Goal: Task Accomplishment & Management: Manage account settings

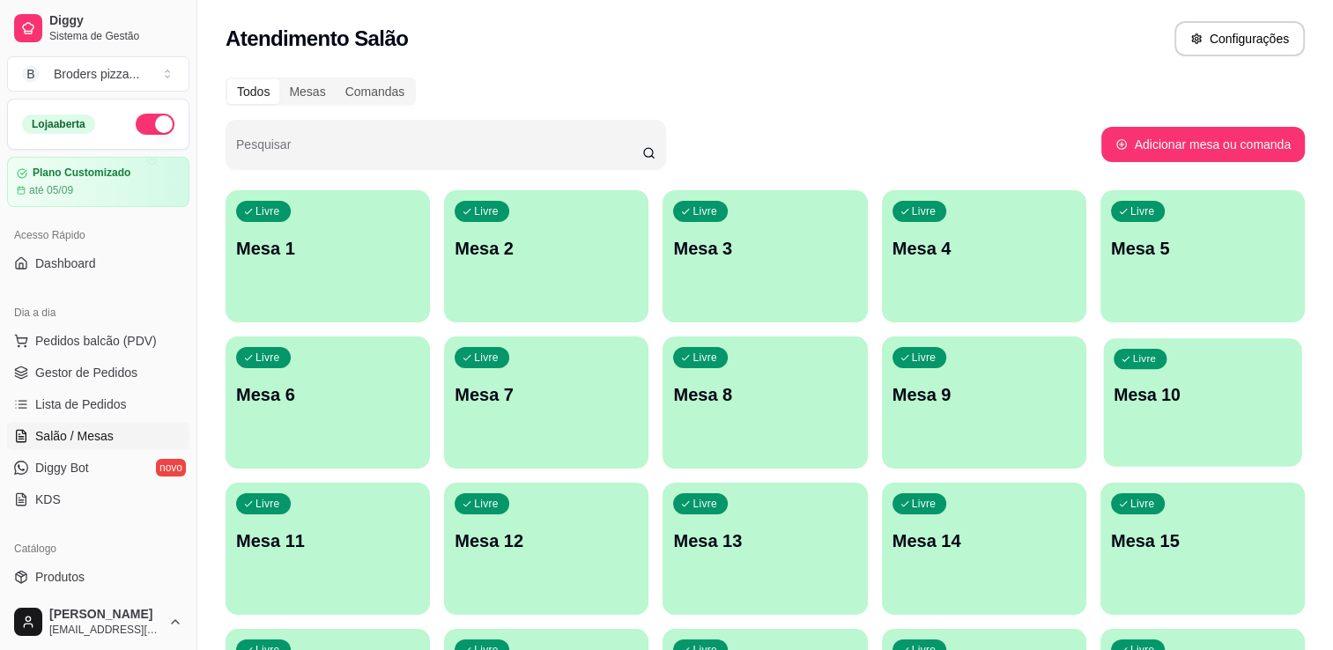
click at [1155, 388] on p "Mesa 10" at bounding box center [1202, 395] width 178 height 24
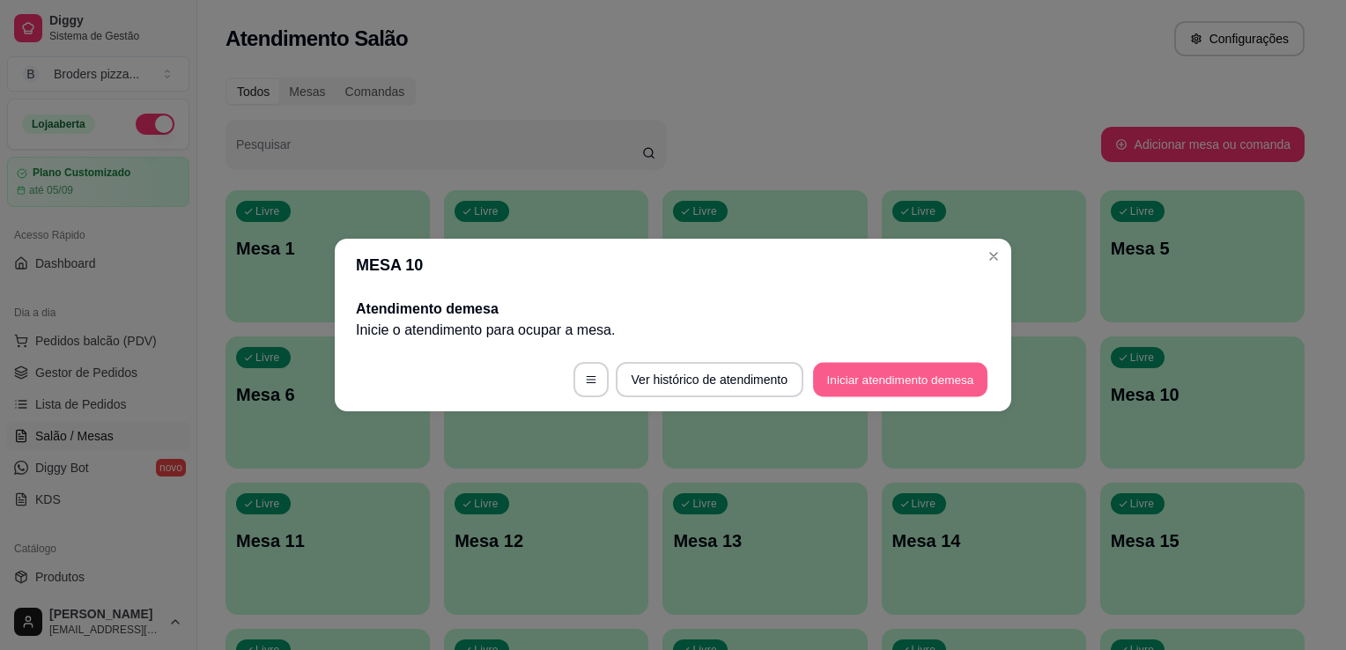
click at [919, 376] on button "Iniciar atendimento de mesa" at bounding box center [900, 380] width 174 height 34
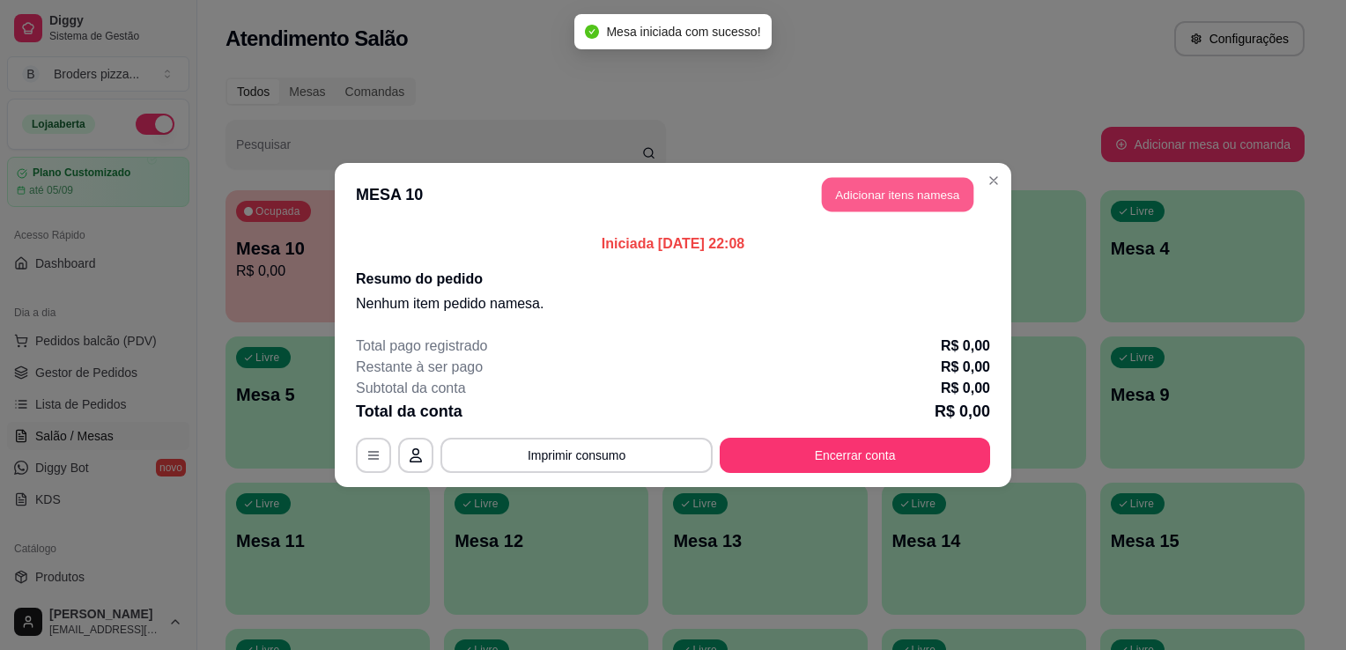
click at [868, 191] on button "Adicionar itens na mesa" at bounding box center [897, 195] width 151 height 34
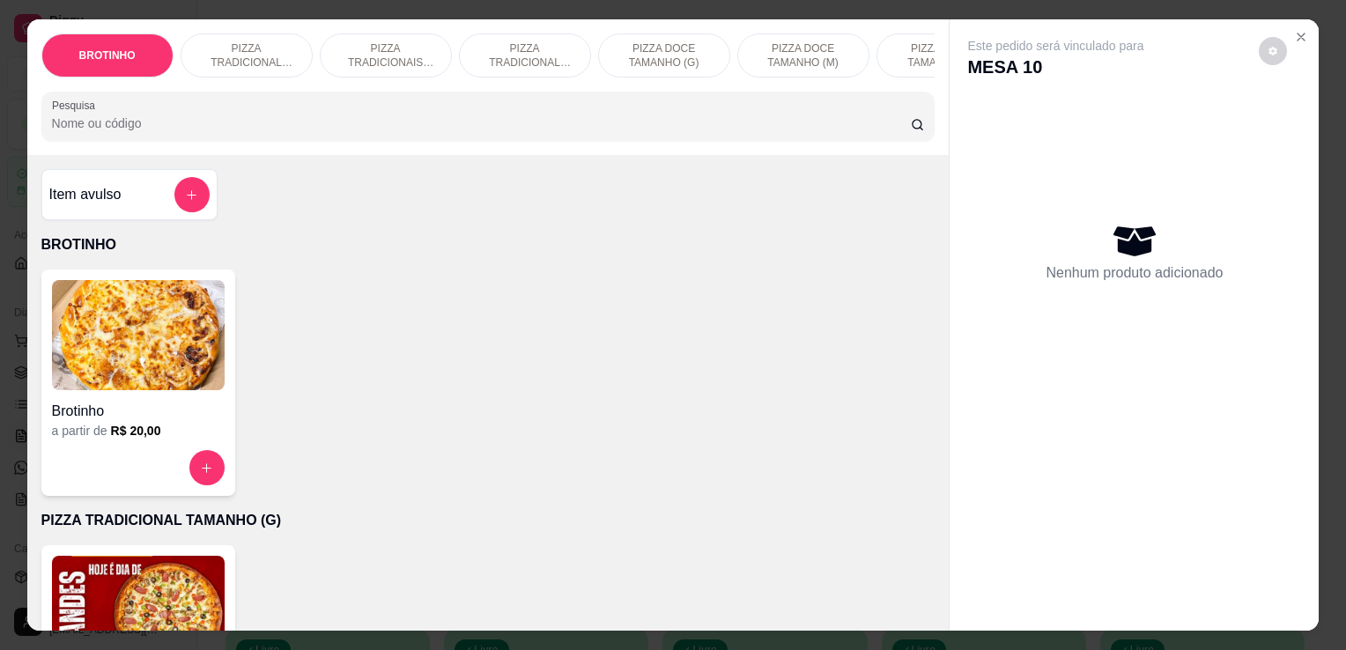
click at [341, 62] on p "PIZZA TRADICIONAIS TAMANHO (M)" at bounding box center [386, 55] width 102 height 28
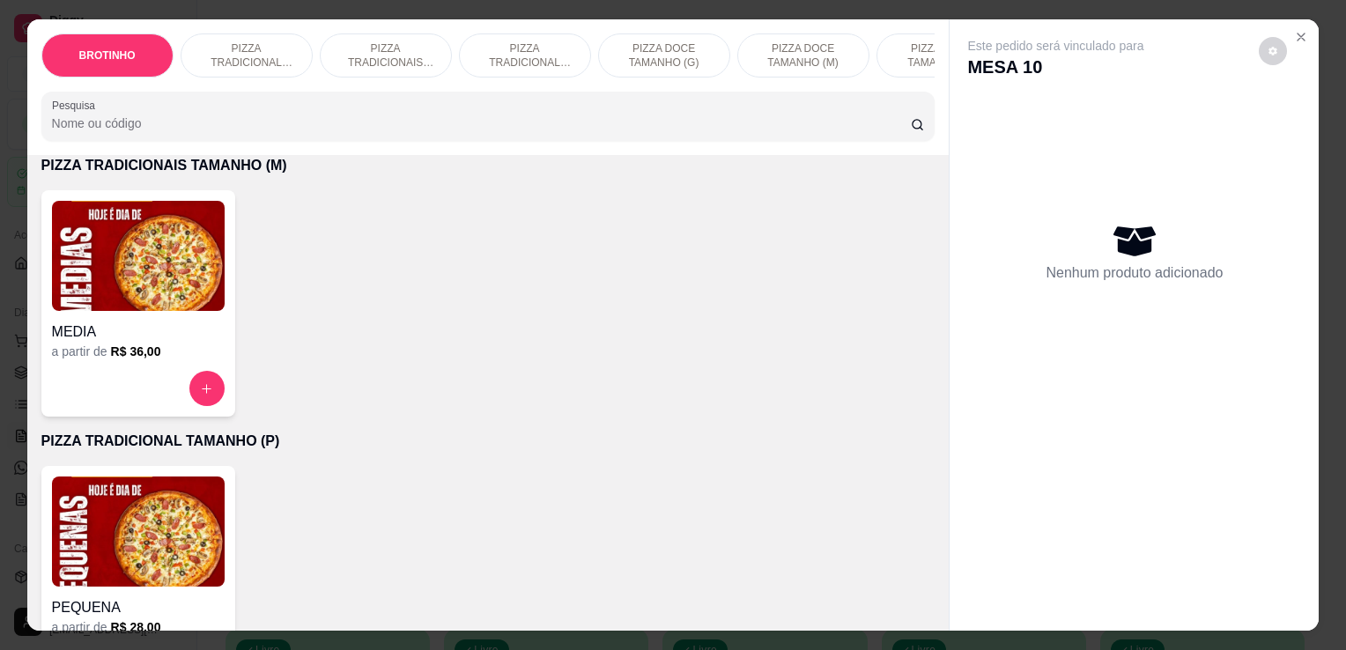
scroll to position [43, 0]
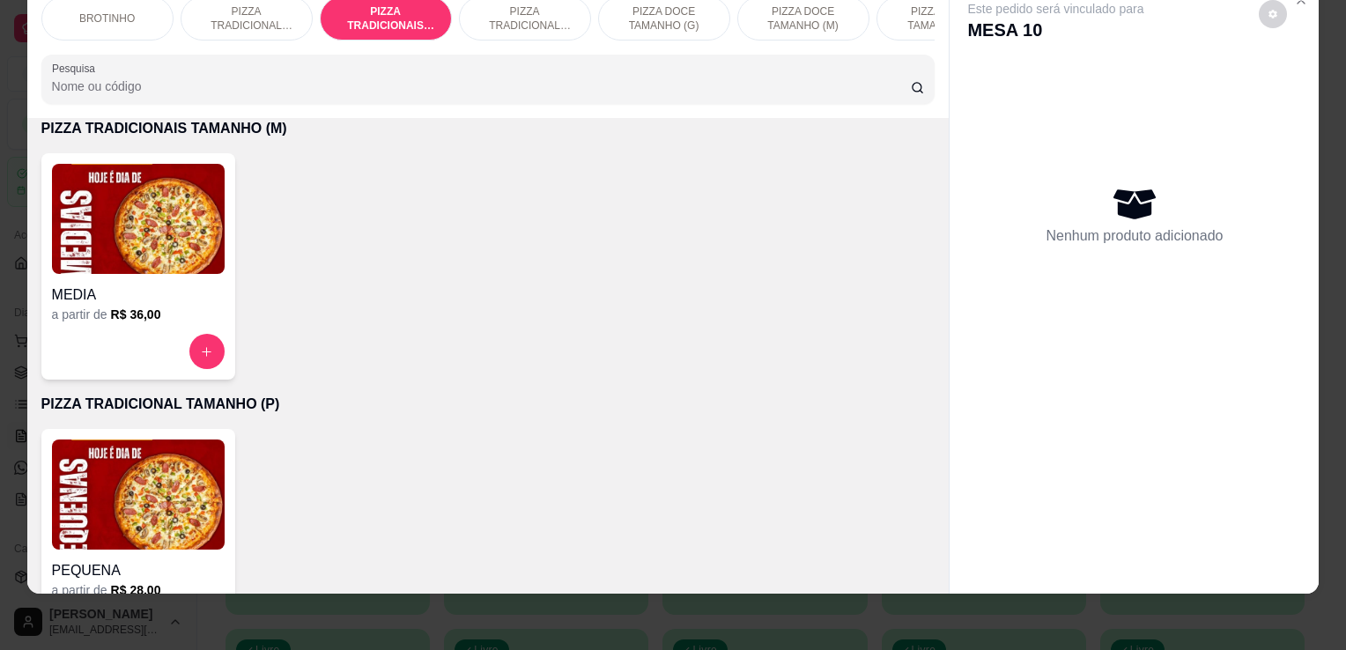
click at [173, 247] on img at bounding box center [138, 219] width 173 height 110
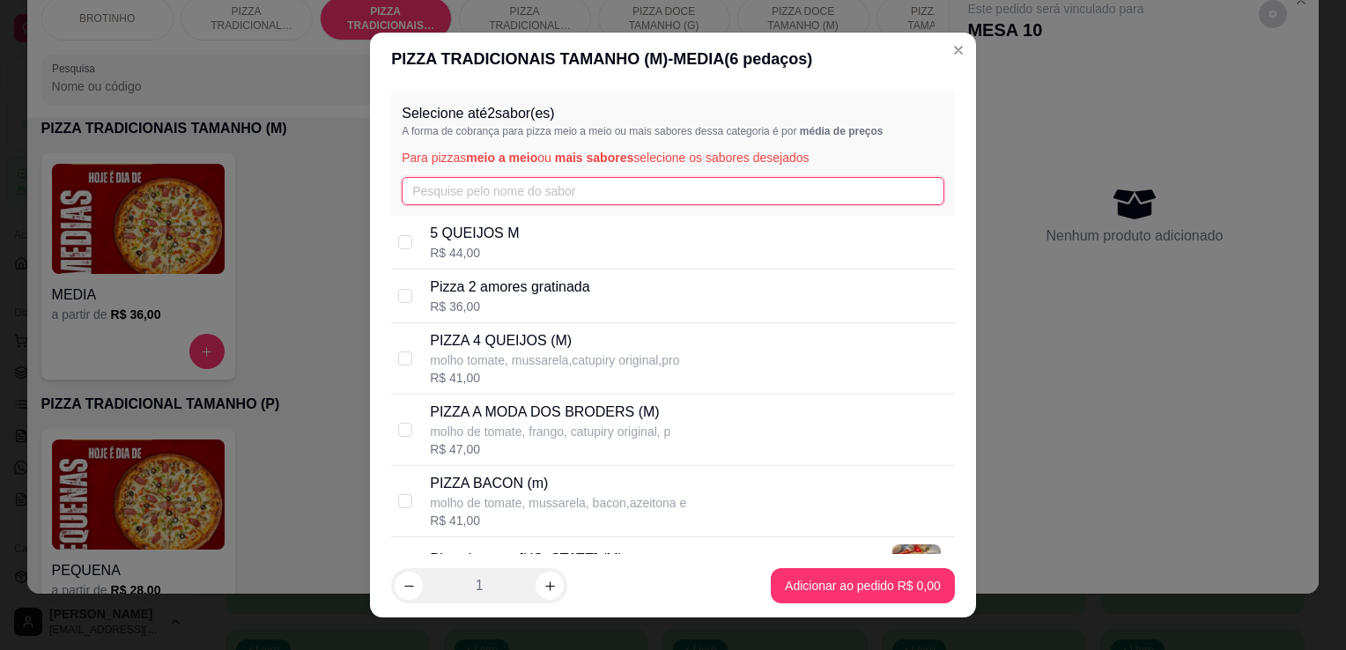
click at [434, 195] on input "text" at bounding box center [673, 191] width 543 height 28
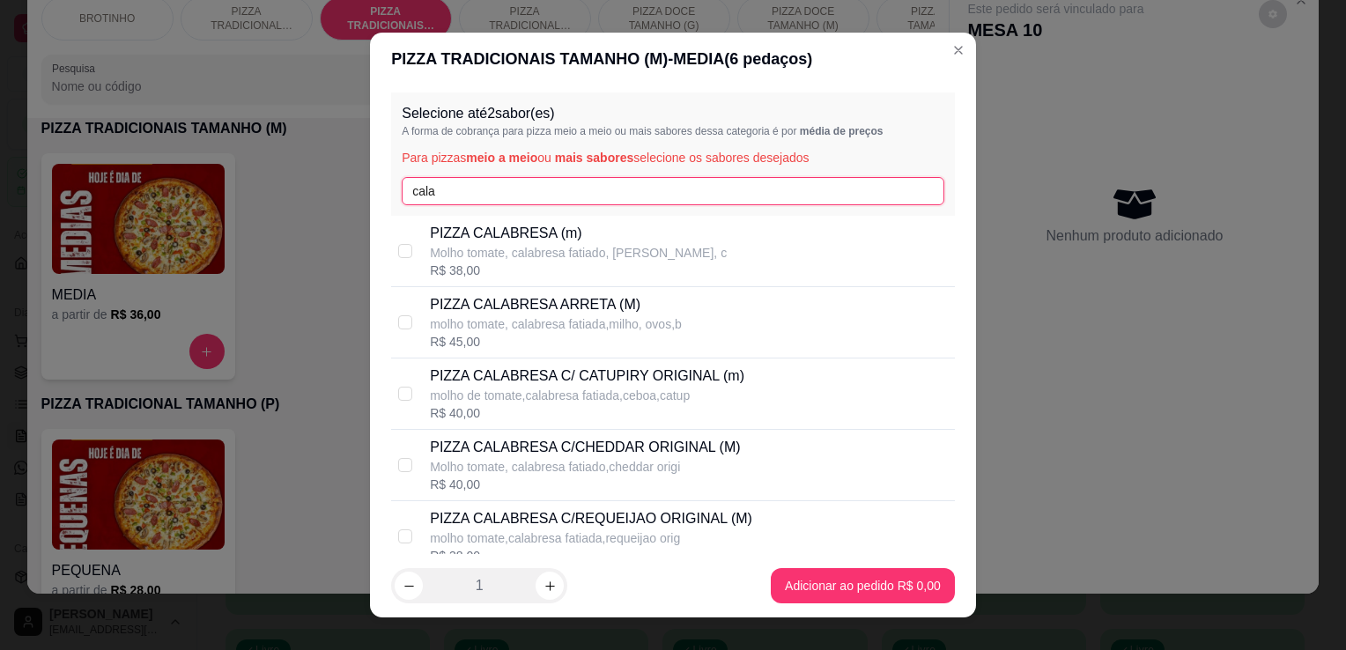
type input "cala"
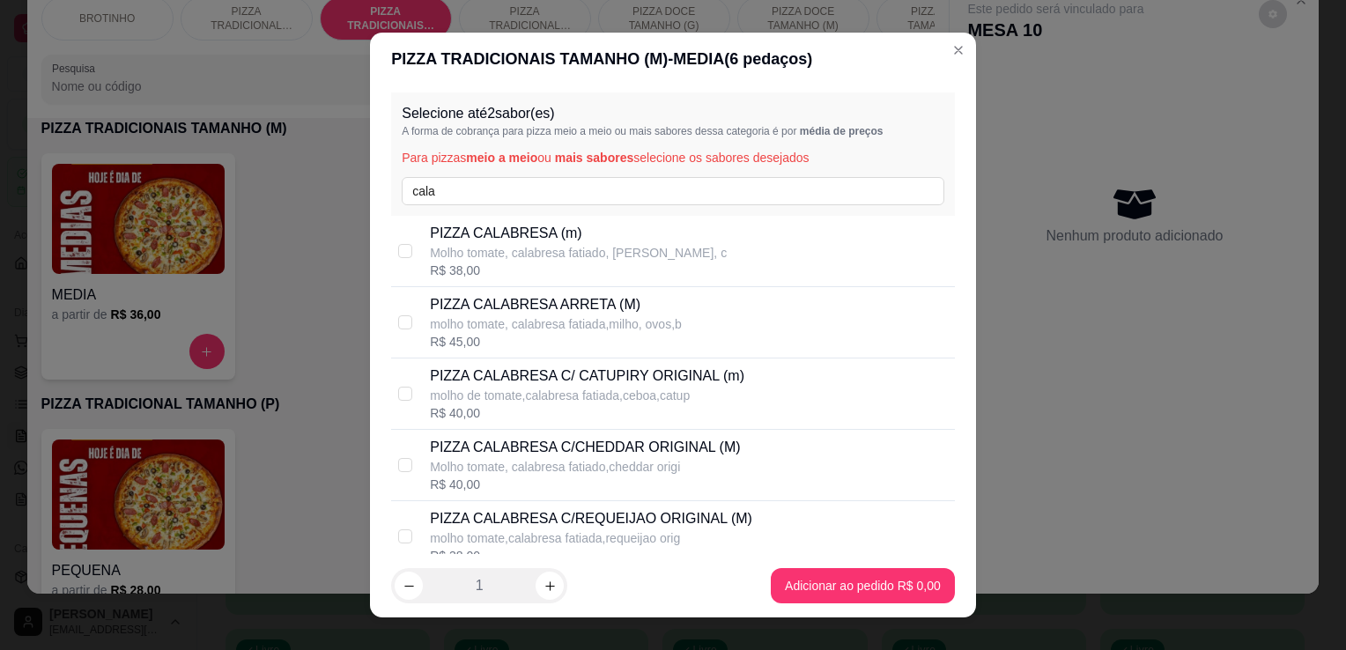
click at [528, 229] on p "PIZZA CALABRESA (m)" at bounding box center [578, 233] width 297 height 21
checkbox input "true"
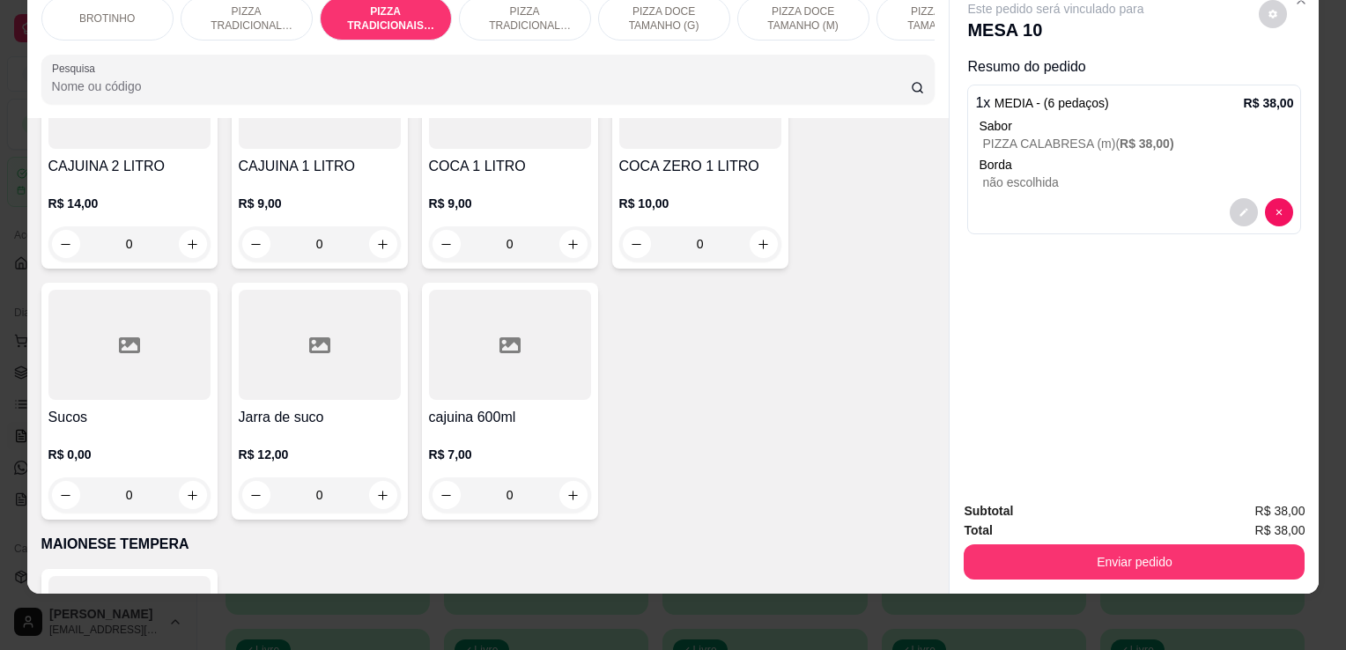
scroll to position [2424, 0]
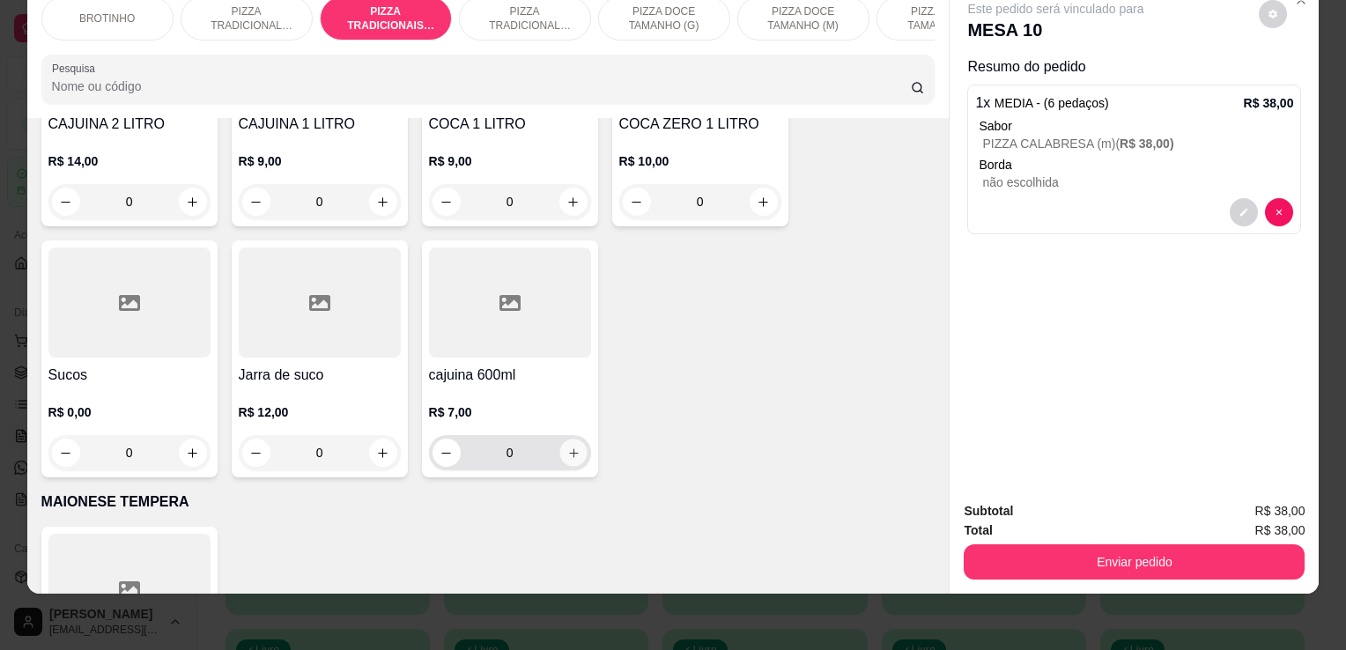
click at [574, 459] on button "increase-product-quantity" at bounding box center [572, 452] width 27 height 27
type input "1"
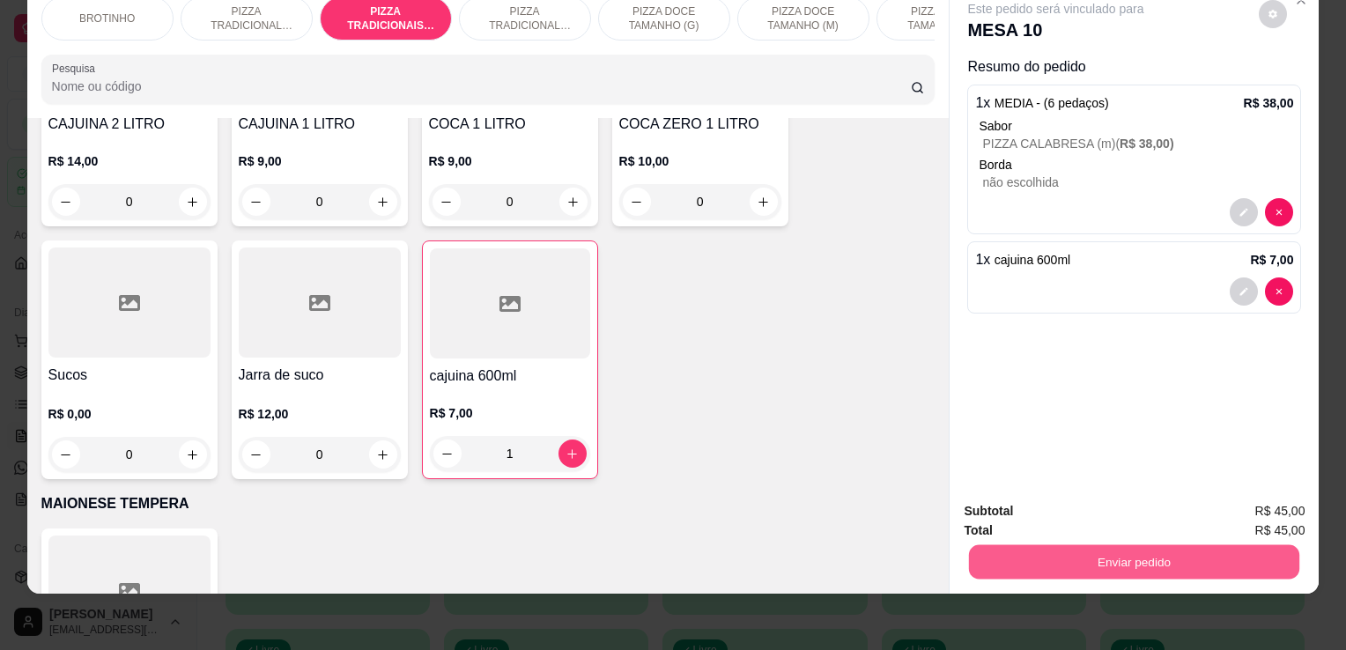
click at [992, 544] on button "Enviar pedido" at bounding box center [1134, 561] width 330 height 34
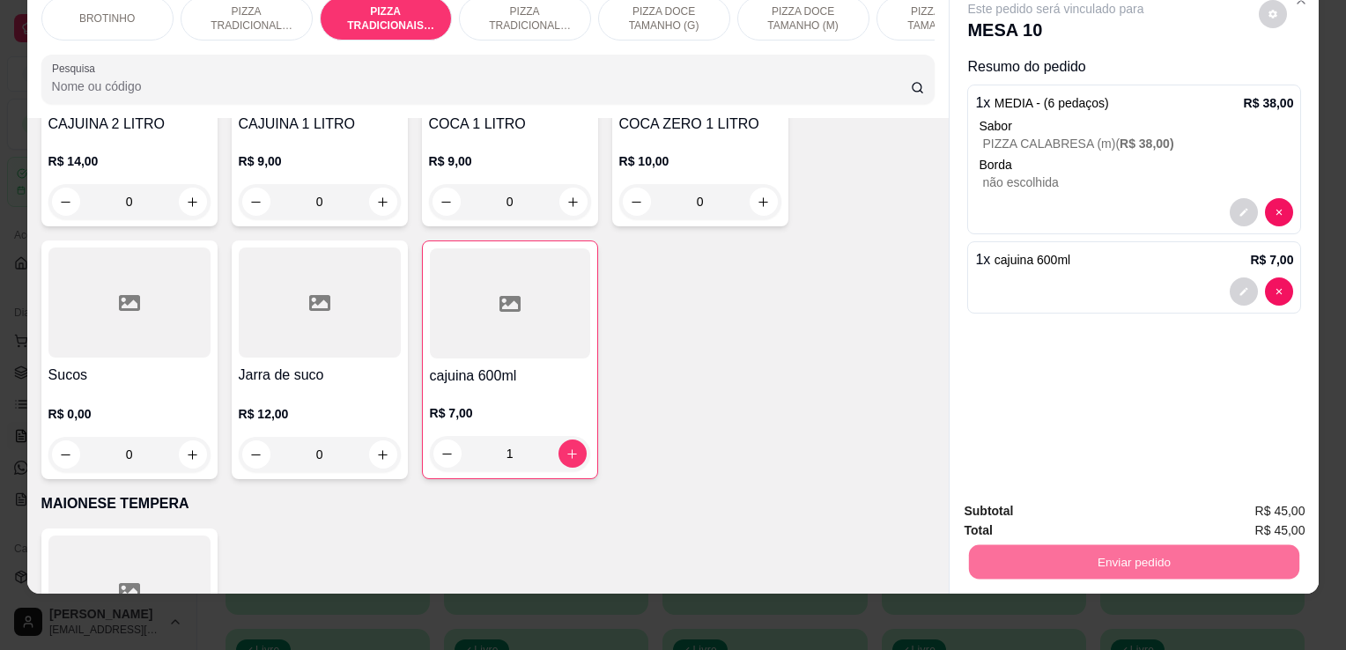
click at [997, 512] on button "Não registrar e enviar pedido" at bounding box center [1076, 505] width 178 height 33
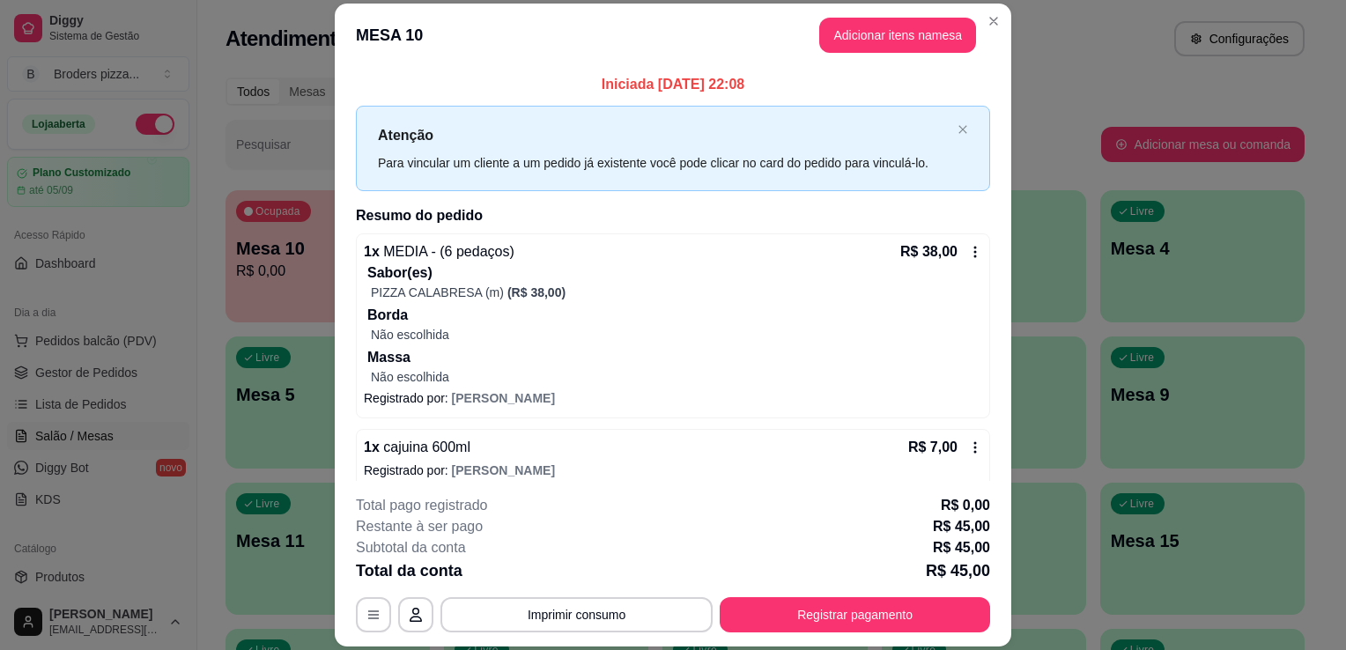
click at [364, 382] on div "Sabor(es) PIZZA CALABRESA (m) (R$ 38,00) Borda Não escolhida Massa Não escolhida" at bounding box center [673, 323] width 618 height 123
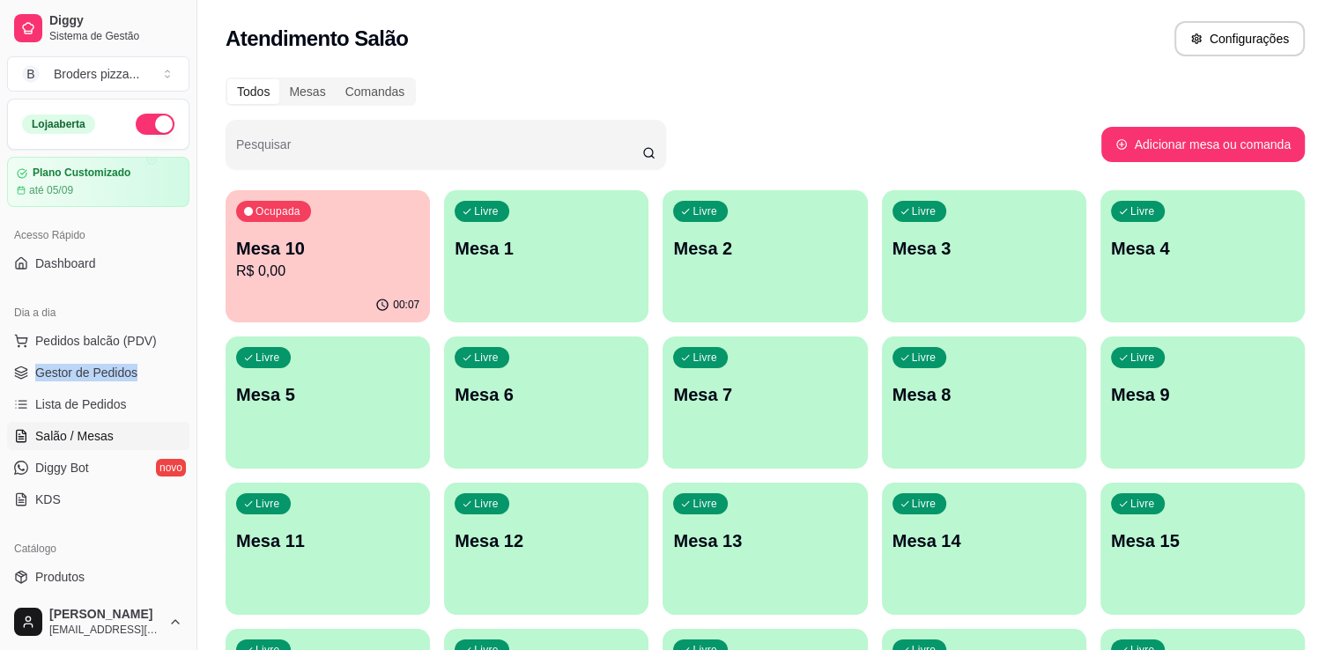
click at [180, 358] on div "Dia a dia Pedidos balcão (PDV) Gestor de Pedidos Lista de Pedidos Salão / Mesas…" at bounding box center [98, 406] width 196 height 229
click at [395, 247] on p "Mesa 10" at bounding box center [328, 249] width 178 height 24
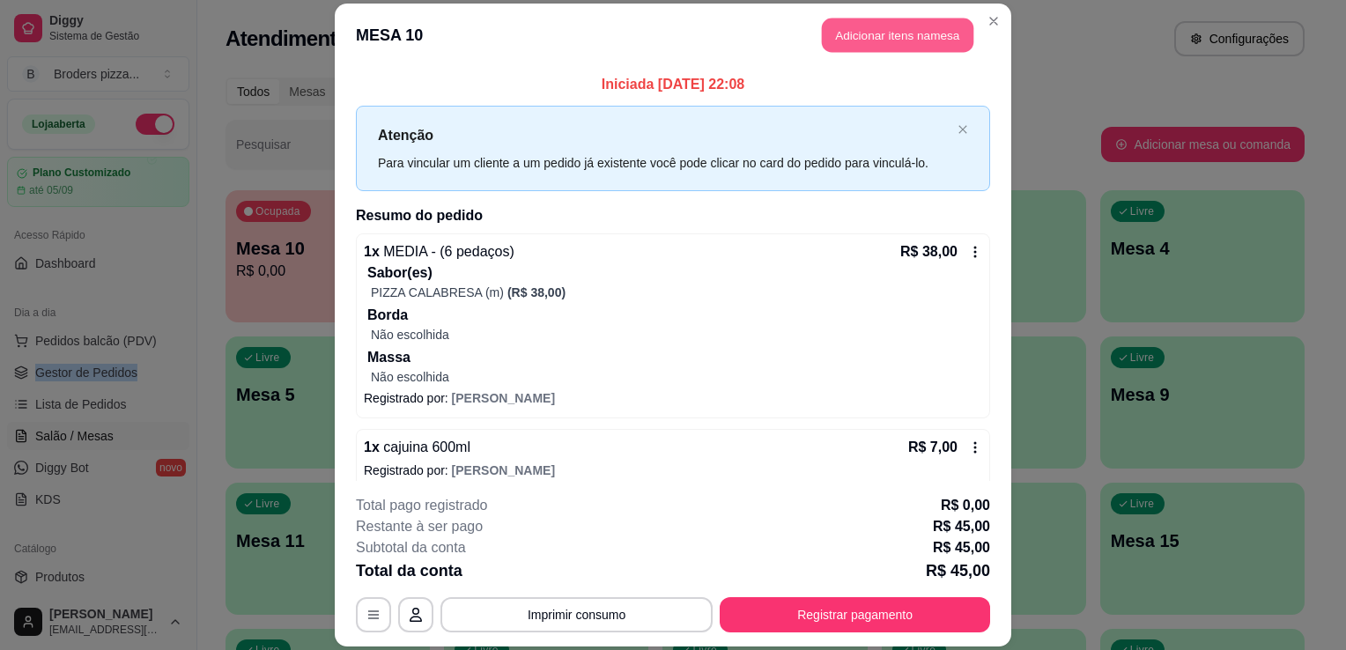
click at [868, 34] on button "Adicionar itens na mesa" at bounding box center [897, 35] width 151 height 34
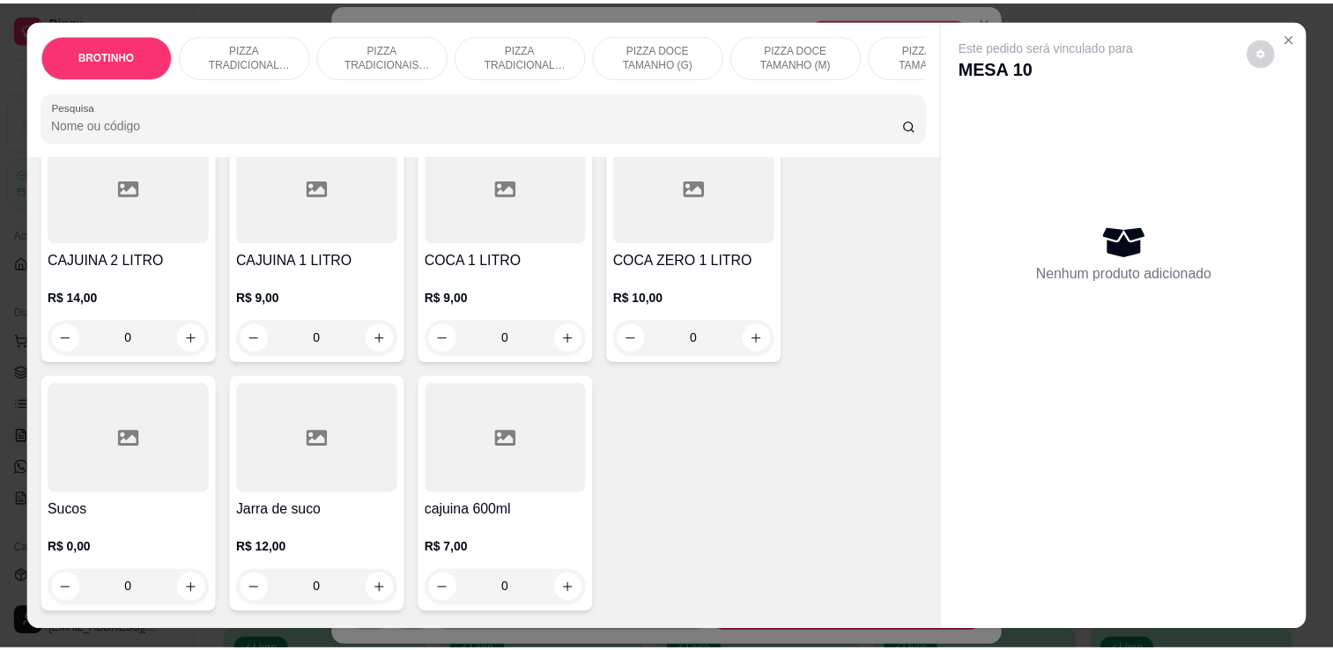
scroll to position [2522, 0]
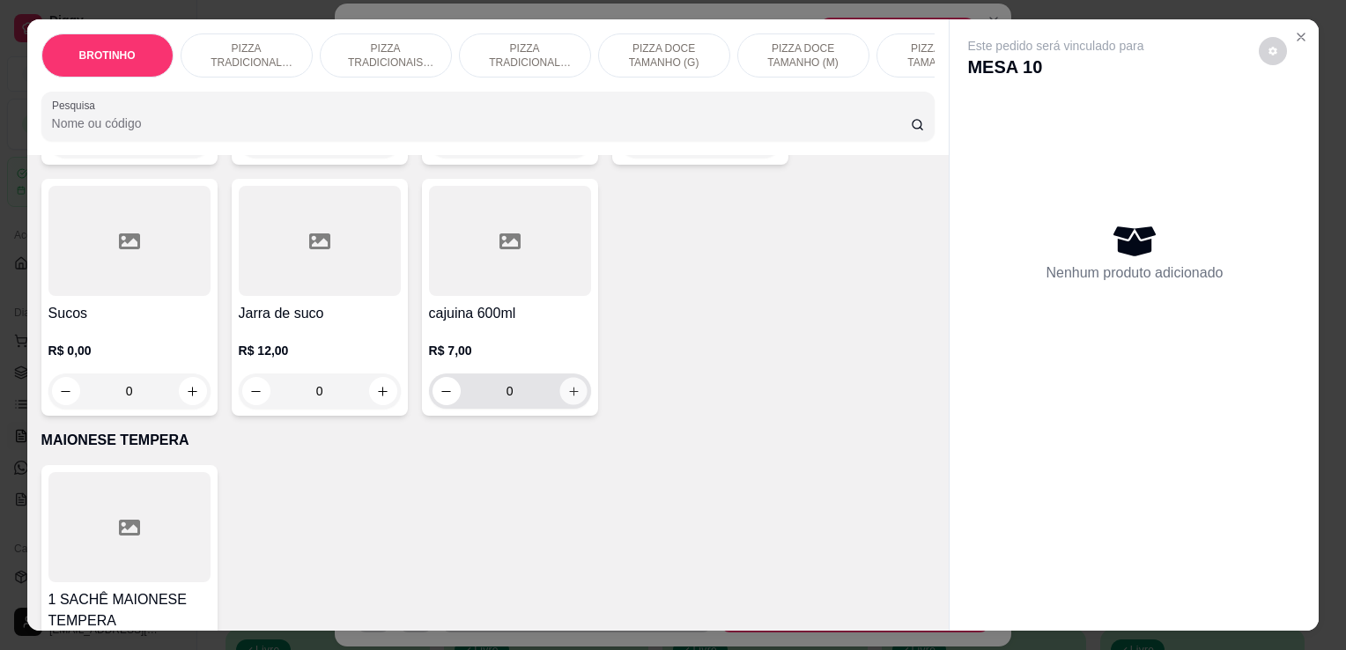
click at [572, 396] on icon "increase-product-quantity" at bounding box center [572, 391] width 13 height 13
type input "1"
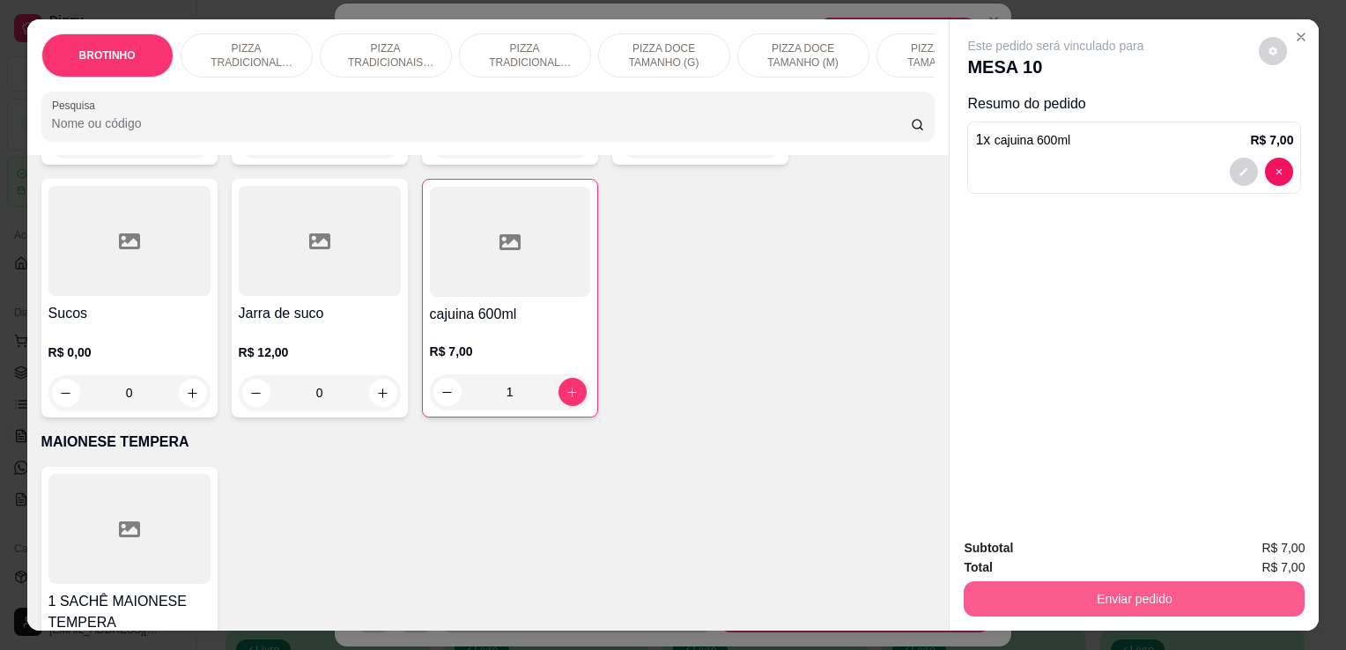
click at [1004, 599] on button "Enviar pedido" at bounding box center [1133, 598] width 341 height 35
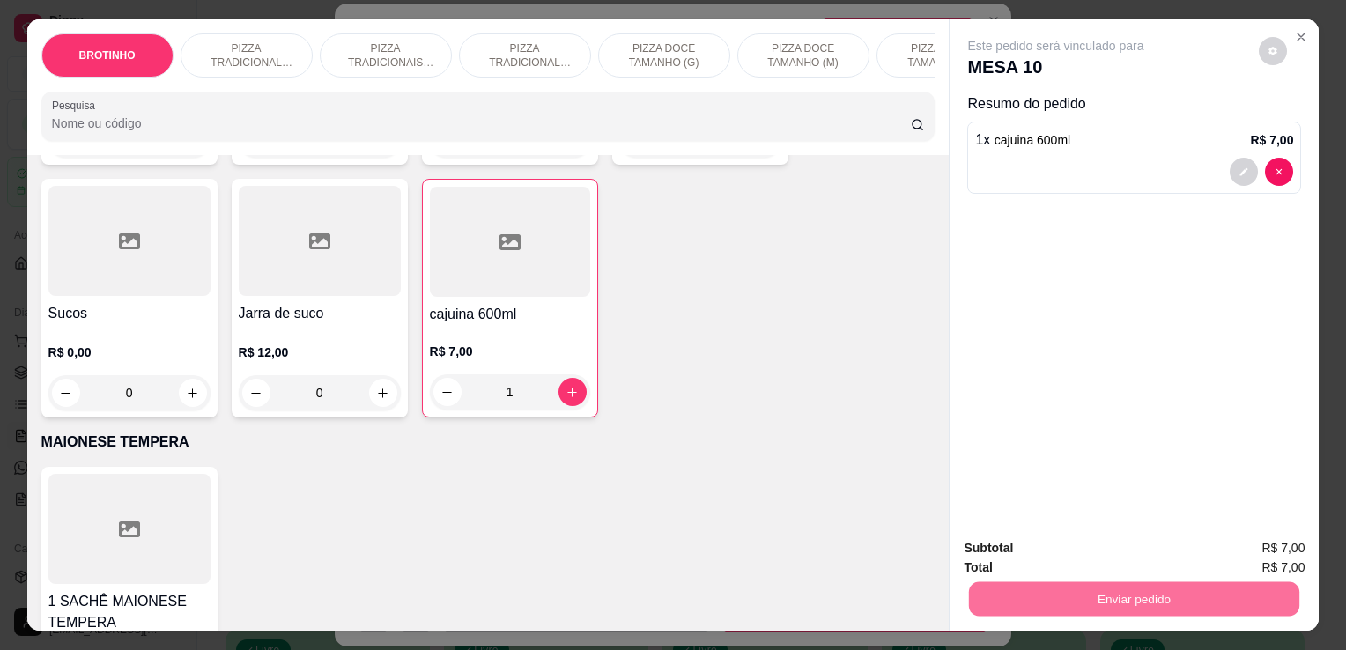
click at [993, 549] on button "Não registrar e enviar pedido" at bounding box center [1076, 549] width 178 height 33
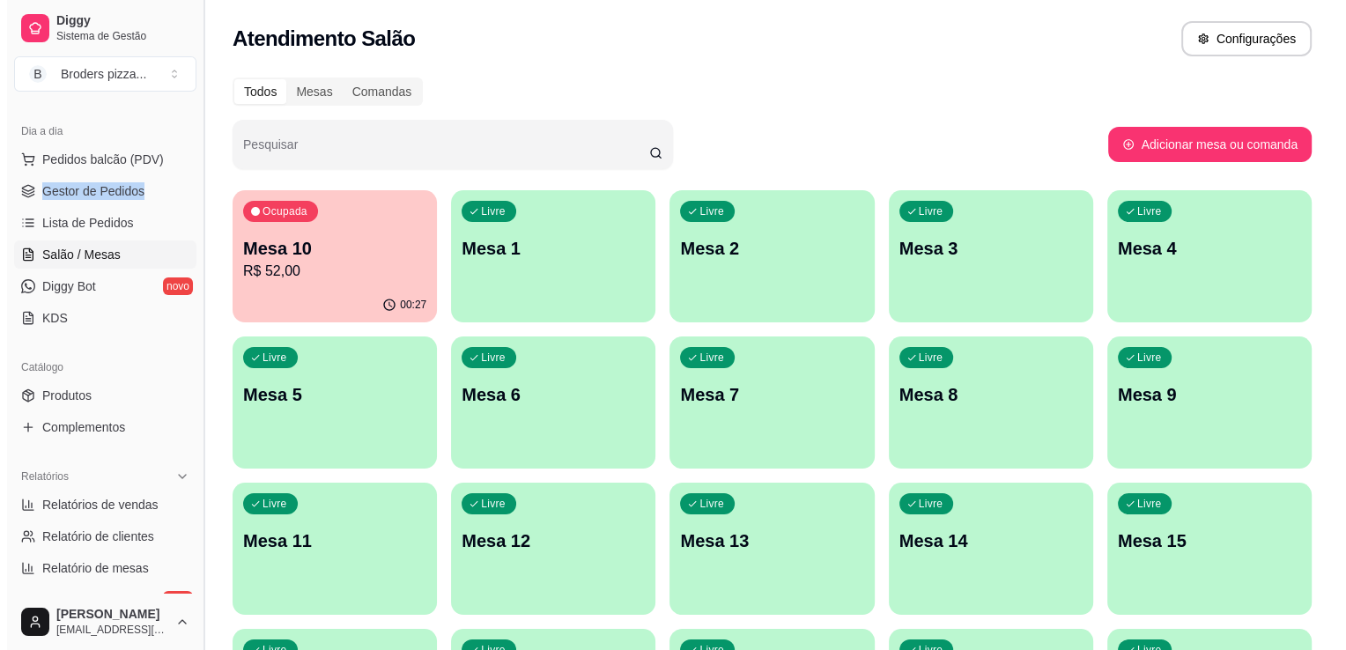
scroll to position [221, 0]
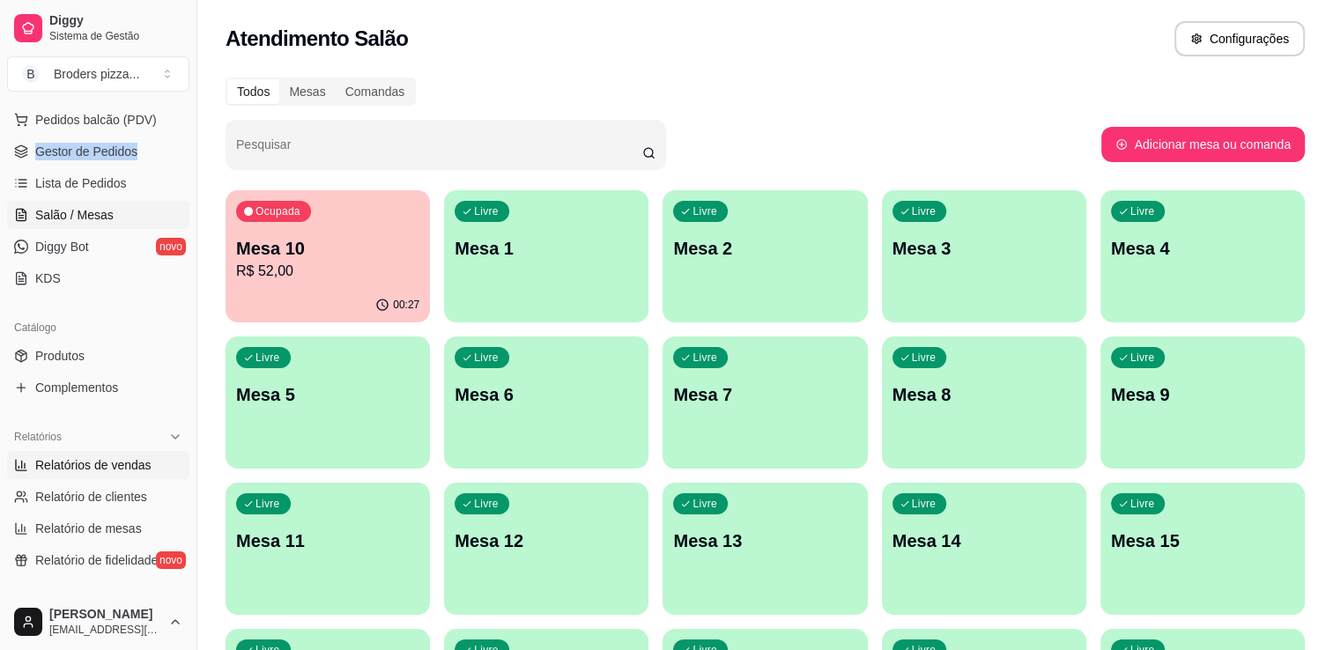
click at [112, 461] on span "Relatórios de vendas" at bounding box center [93, 465] width 116 height 18
select select "ALL"
select select "0"
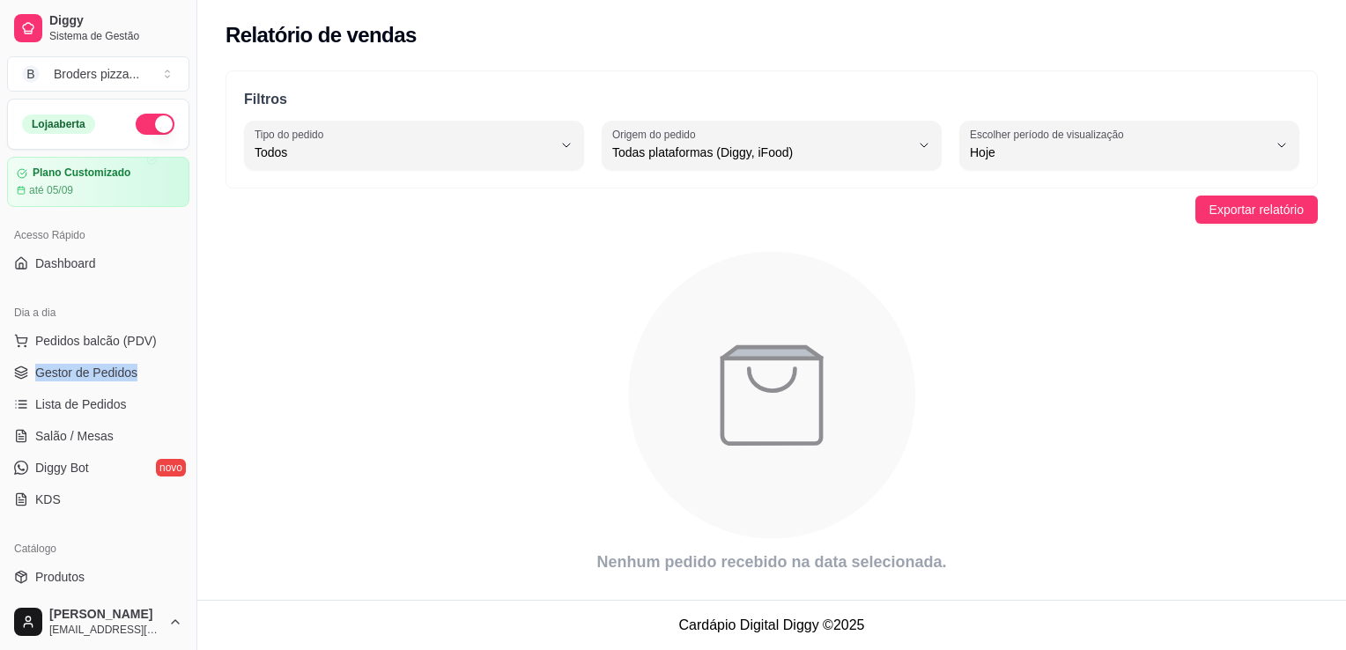
click at [136, 122] on button "button" at bounding box center [155, 124] width 39 height 21
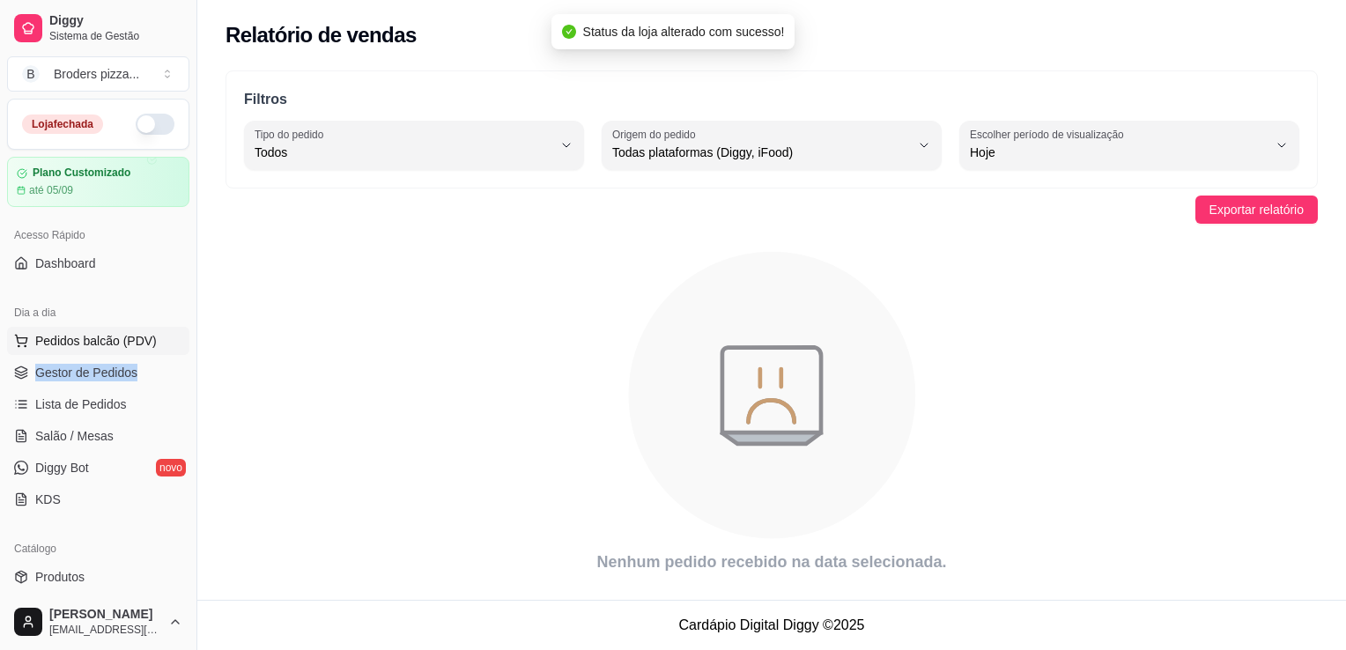
click at [66, 353] on button "Pedidos balcão (PDV)" at bounding box center [98, 341] width 182 height 28
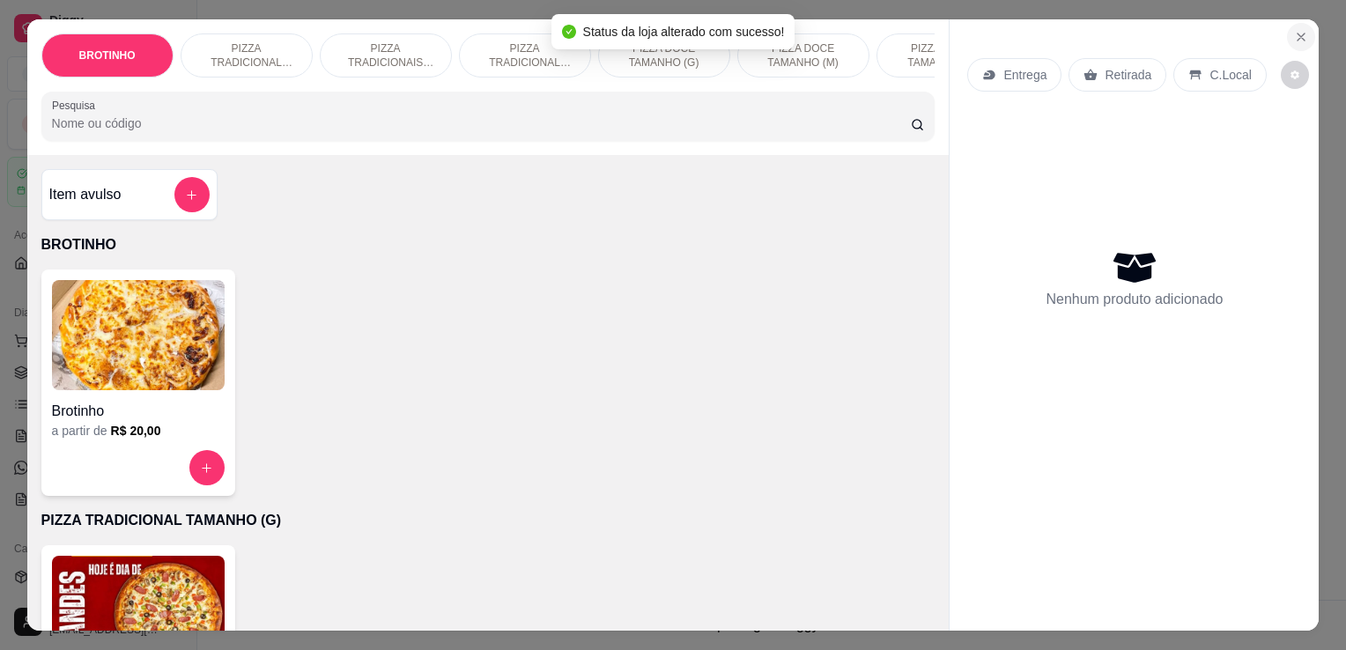
click at [1287, 23] on button "Close" at bounding box center [1301, 37] width 28 height 28
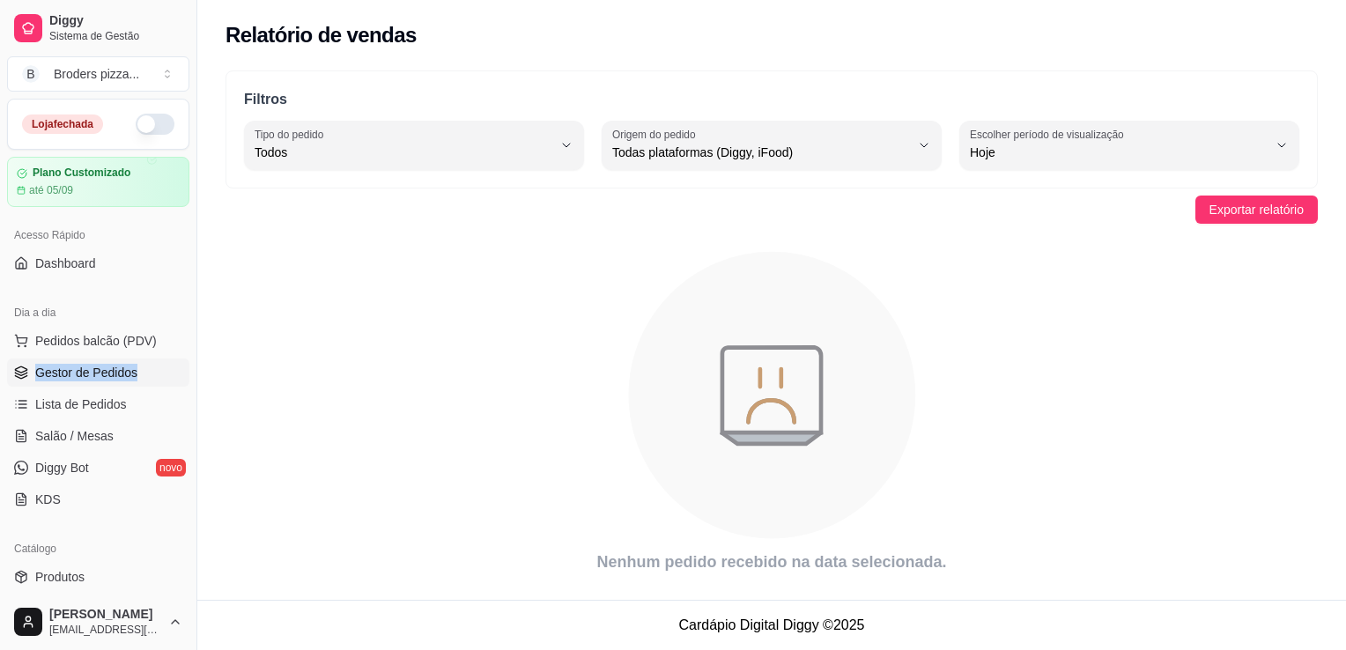
click at [75, 364] on span "Gestor de Pedidos" at bounding box center [86, 373] width 102 height 18
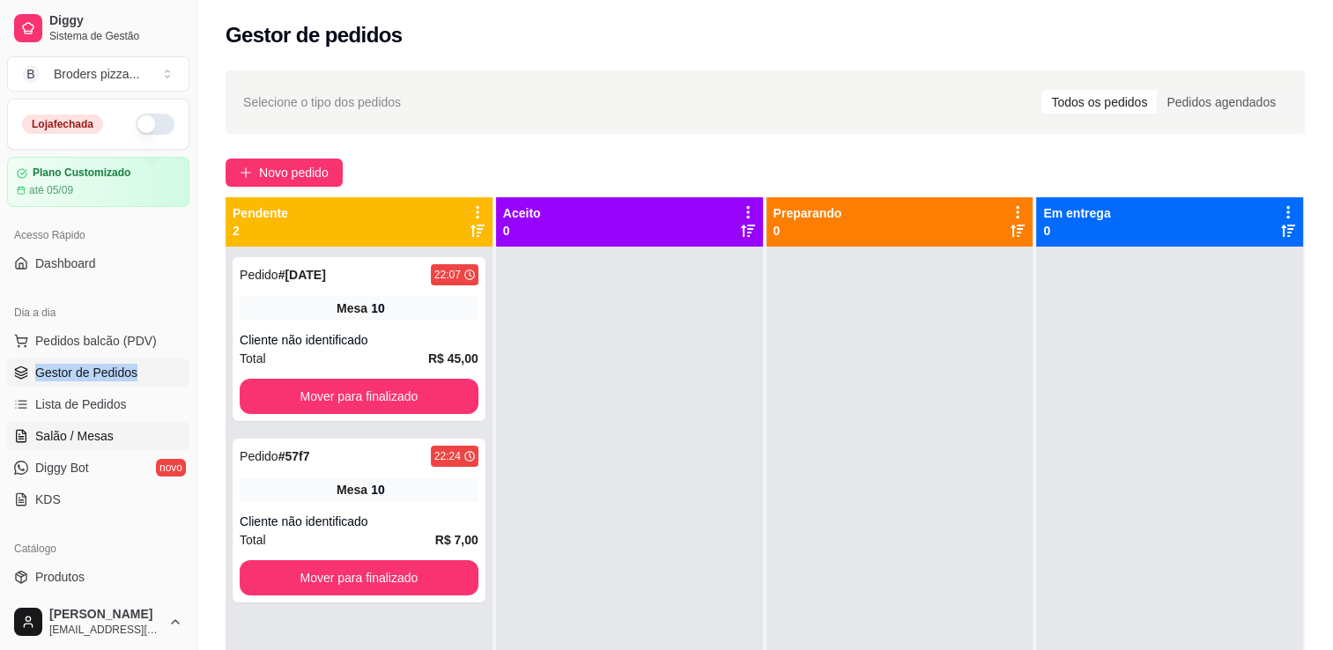
click at [85, 439] on span "Salão / Mesas" at bounding box center [74, 436] width 78 height 18
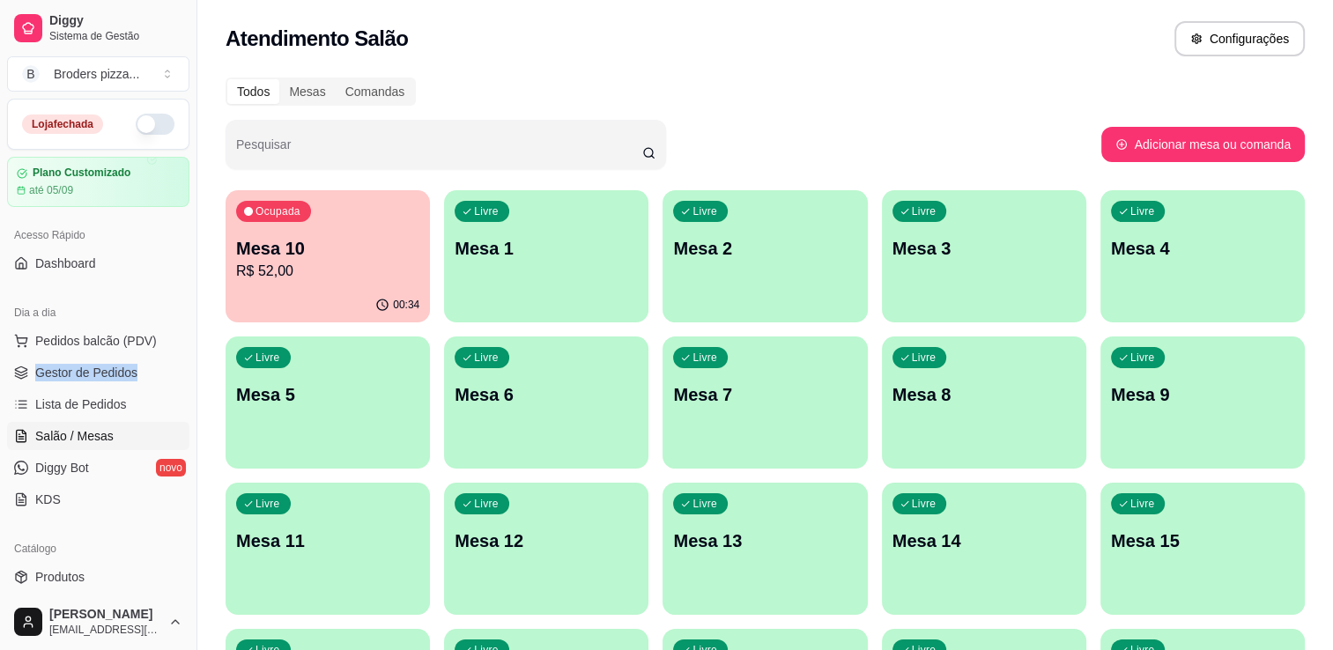
click at [325, 284] on div "Ocupada Mesa 10 R$ 52,00" at bounding box center [327, 239] width 204 height 98
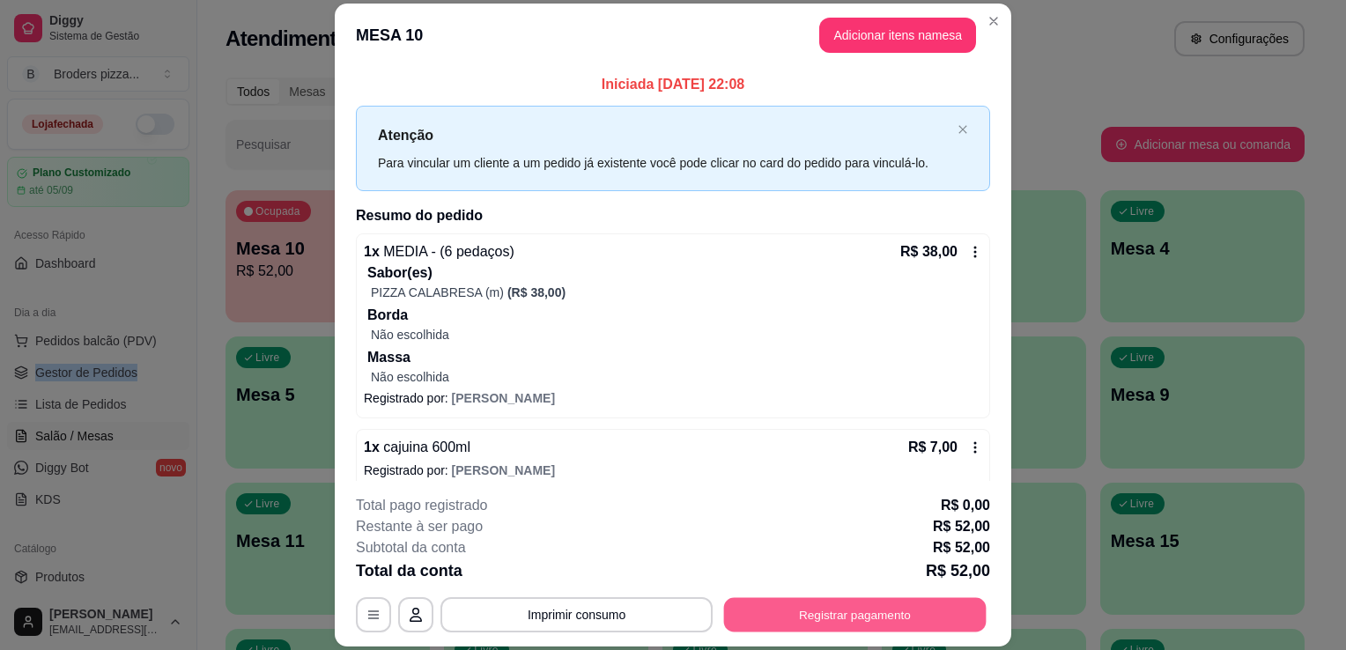
click at [793, 625] on button "Registrar pagamento" at bounding box center [855, 615] width 262 height 34
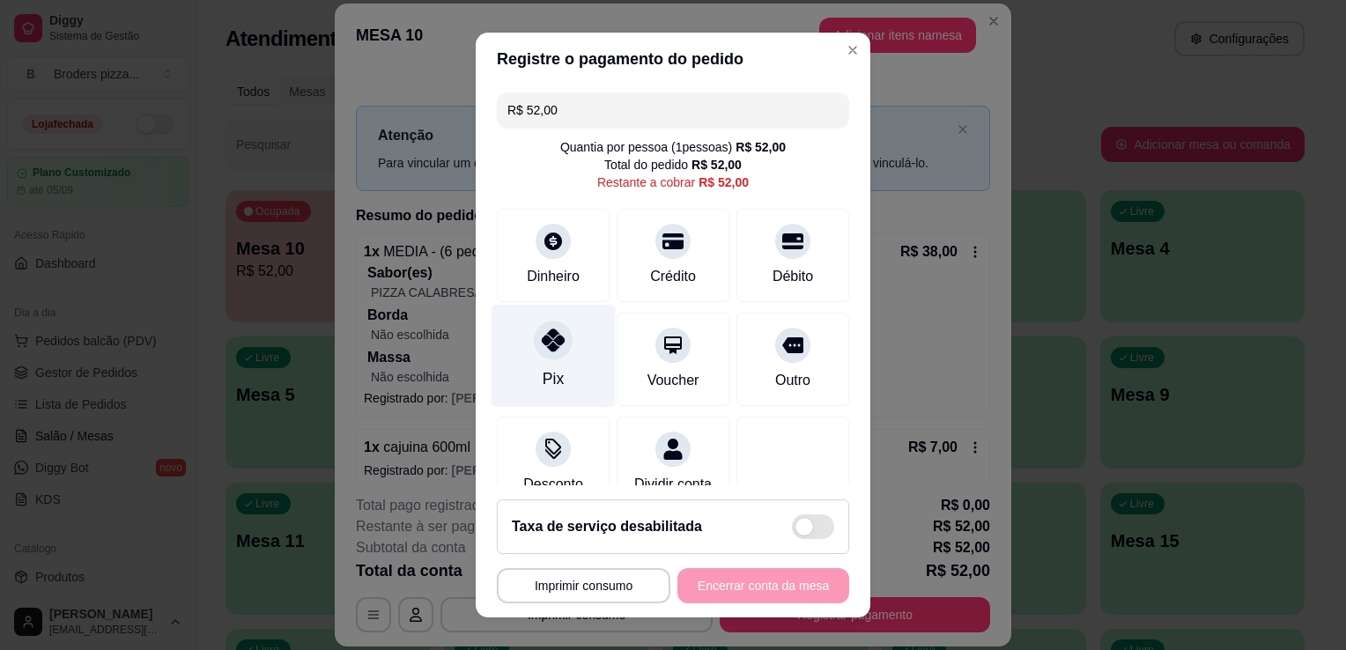
click at [552, 395] on div "Pix" at bounding box center [553, 356] width 124 height 103
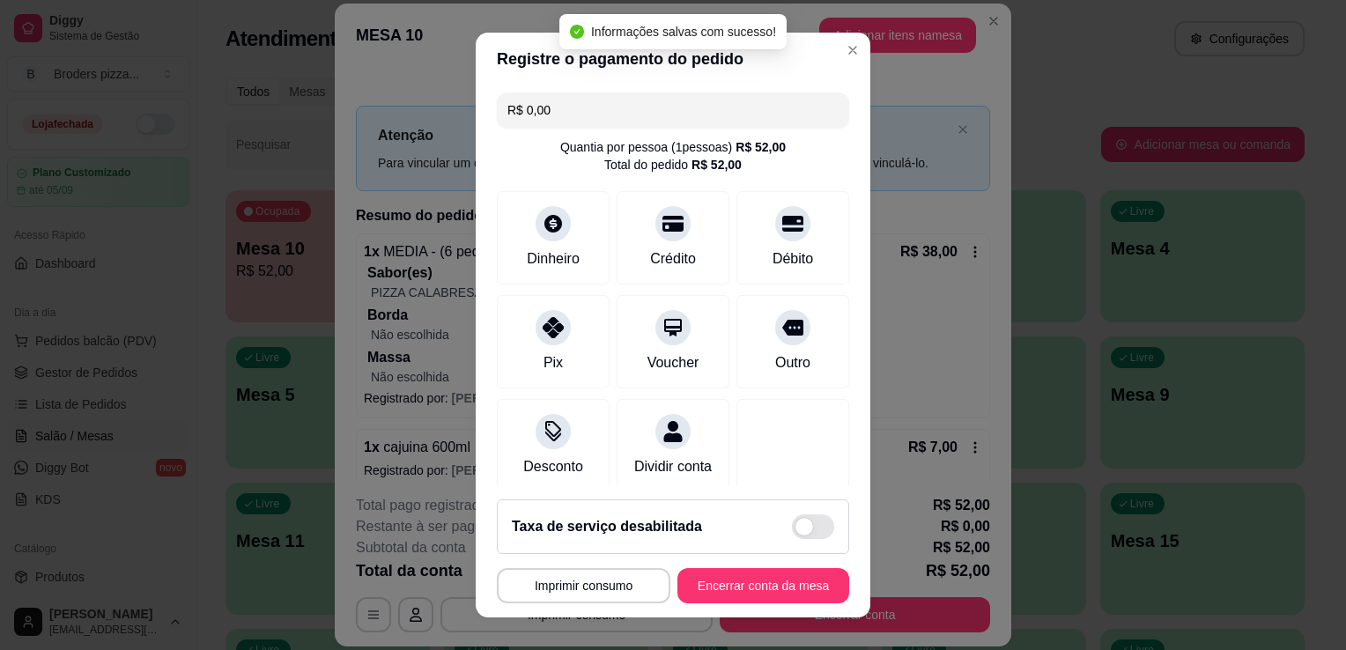
type input "R$ 0,00"
click at [770, 581] on button "Encerrar conta da mesa" at bounding box center [763, 586] width 166 height 34
